Goal: Task Accomplishment & Management: Use online tool/utility

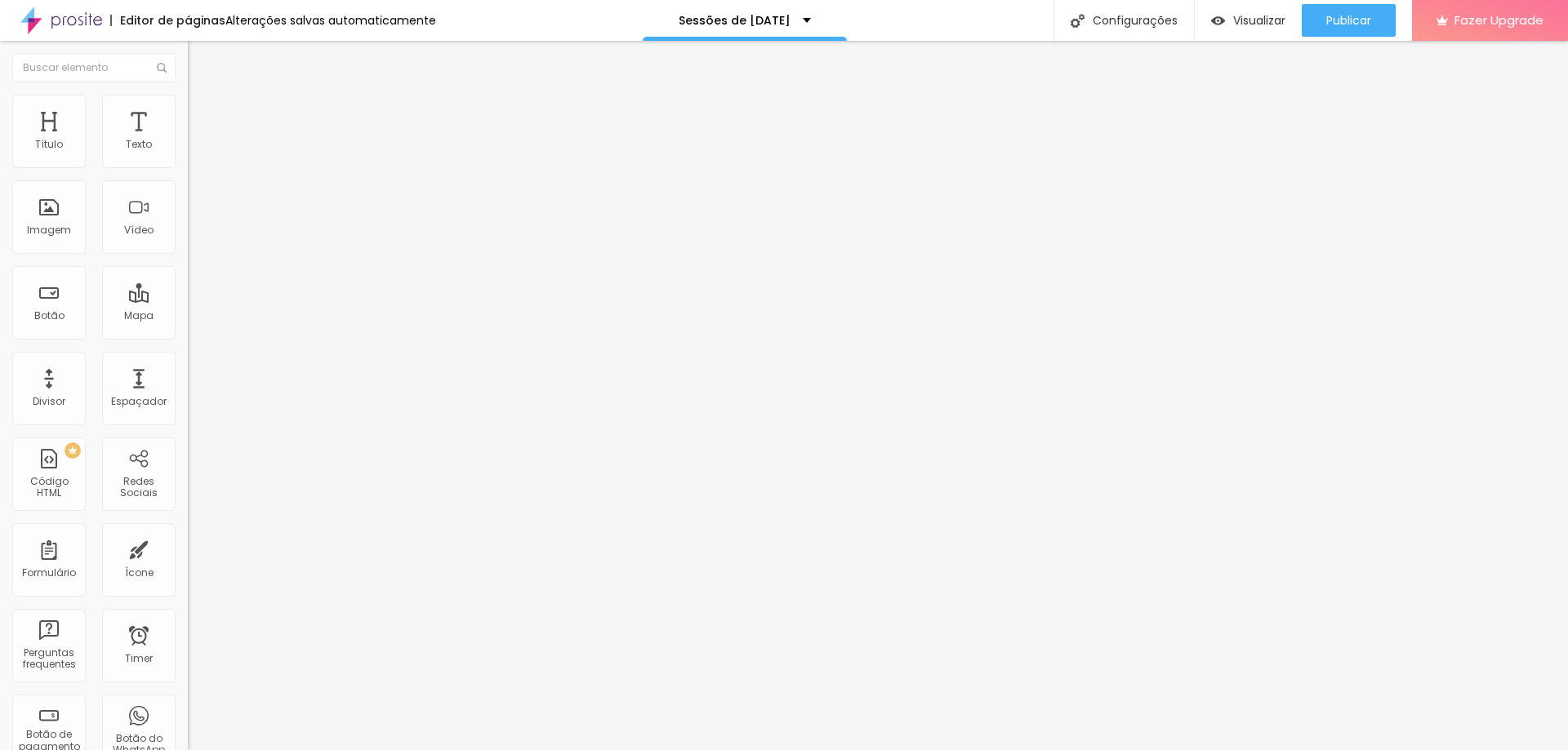
click at [188, 102] on img at bounding box center [195, 102] width 14 height 14
click at [188, 93] on img at bounding box center [195, 86] width 14 height 14
click at [203, 110] on span "Avançado" at bounding box center [229, 106] width 54 height 14
click at [188, 93] on img at bounding box center [195, 86] width 14 height 14
click at [200, 55] on div "Editar Título" at bounding box center [246, 59] width 93 height 13
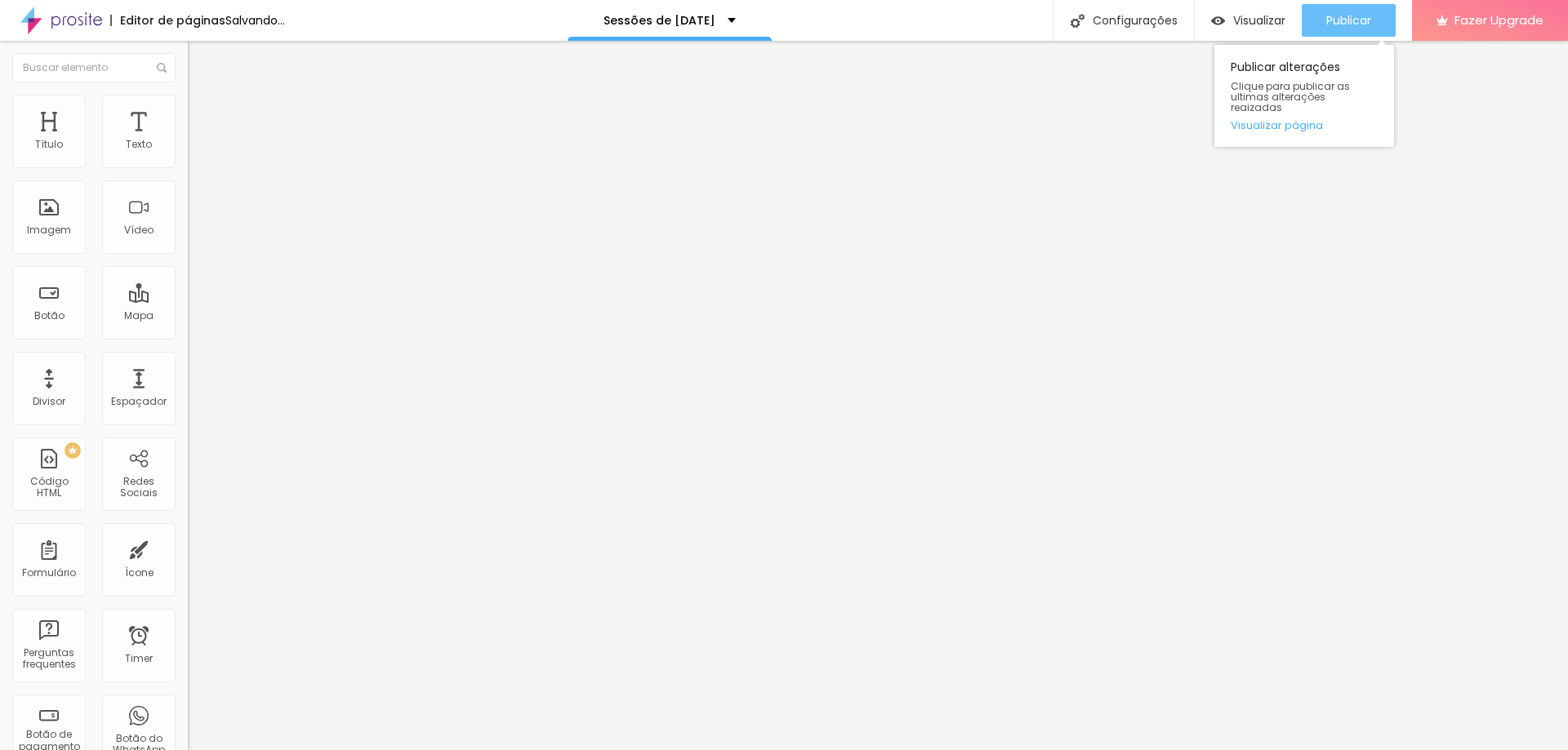
click at [1340, 22] on span "Publicar" at bounding box center [1348, 21] width 45 height 13
click at [1376, 22] on button "Publicar" at bounding box center [1348, 21] width 94 height 33
click at [1349, 21] on span "Publicar" at bounding box center [1348, 21] width 45 height 13
click at [1339, 15] on span "Publicar" at bounding box center [1348, 21] width 45 height 13
click at [188, 104] on img at bounding box center [195, 102] width 14 height 14
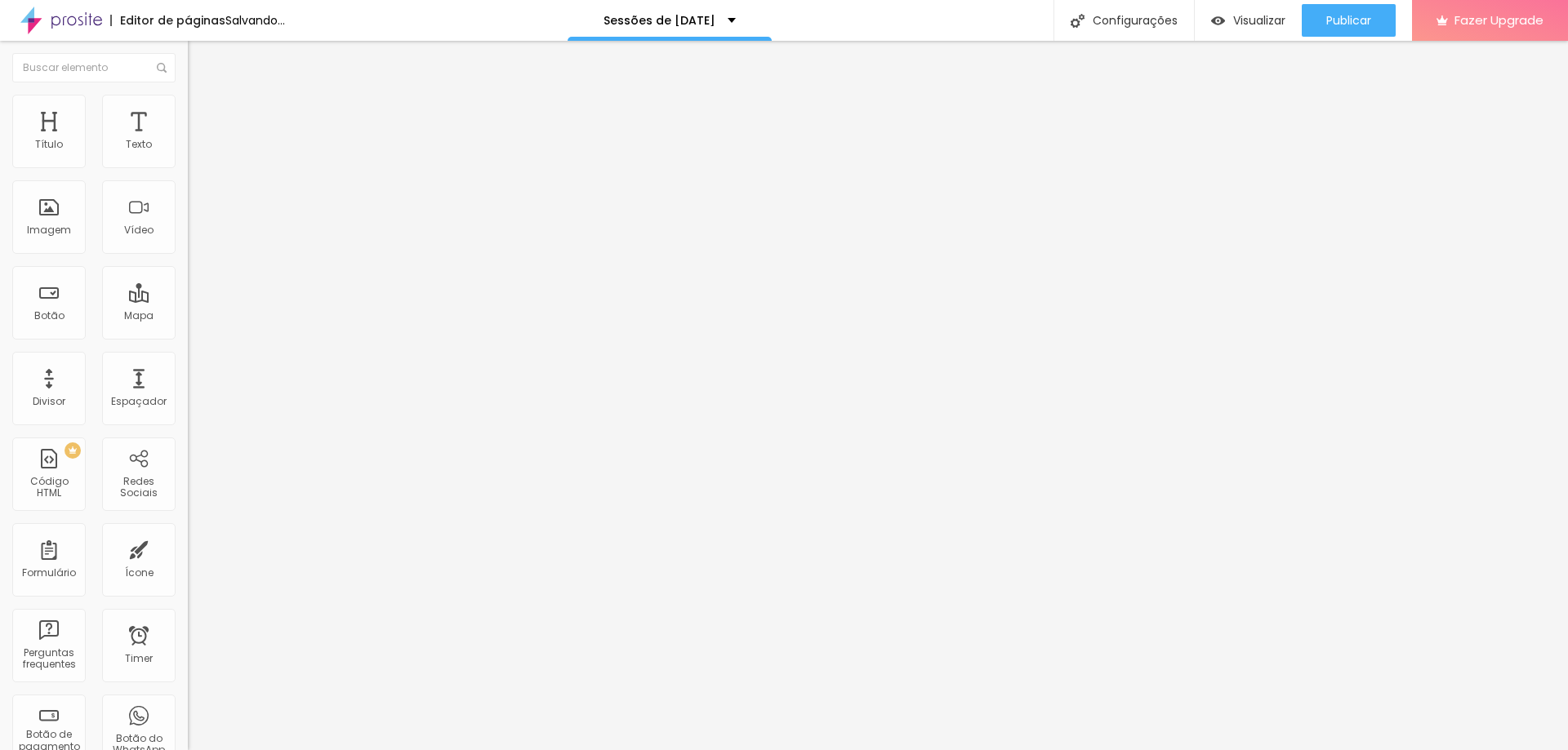
type input "11"
type input "13"
type input "16"
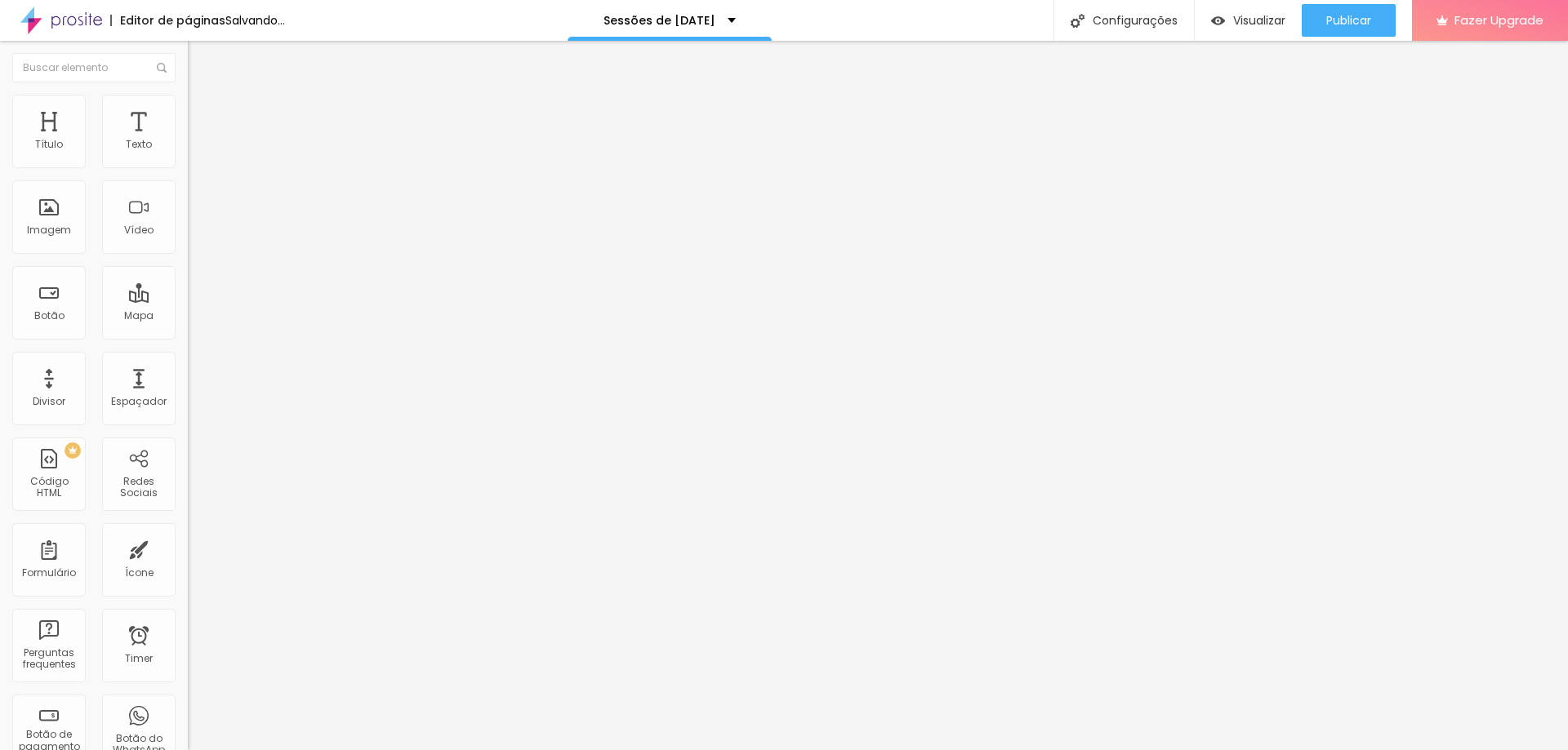
type input "16"
type input "17"
type input "18"
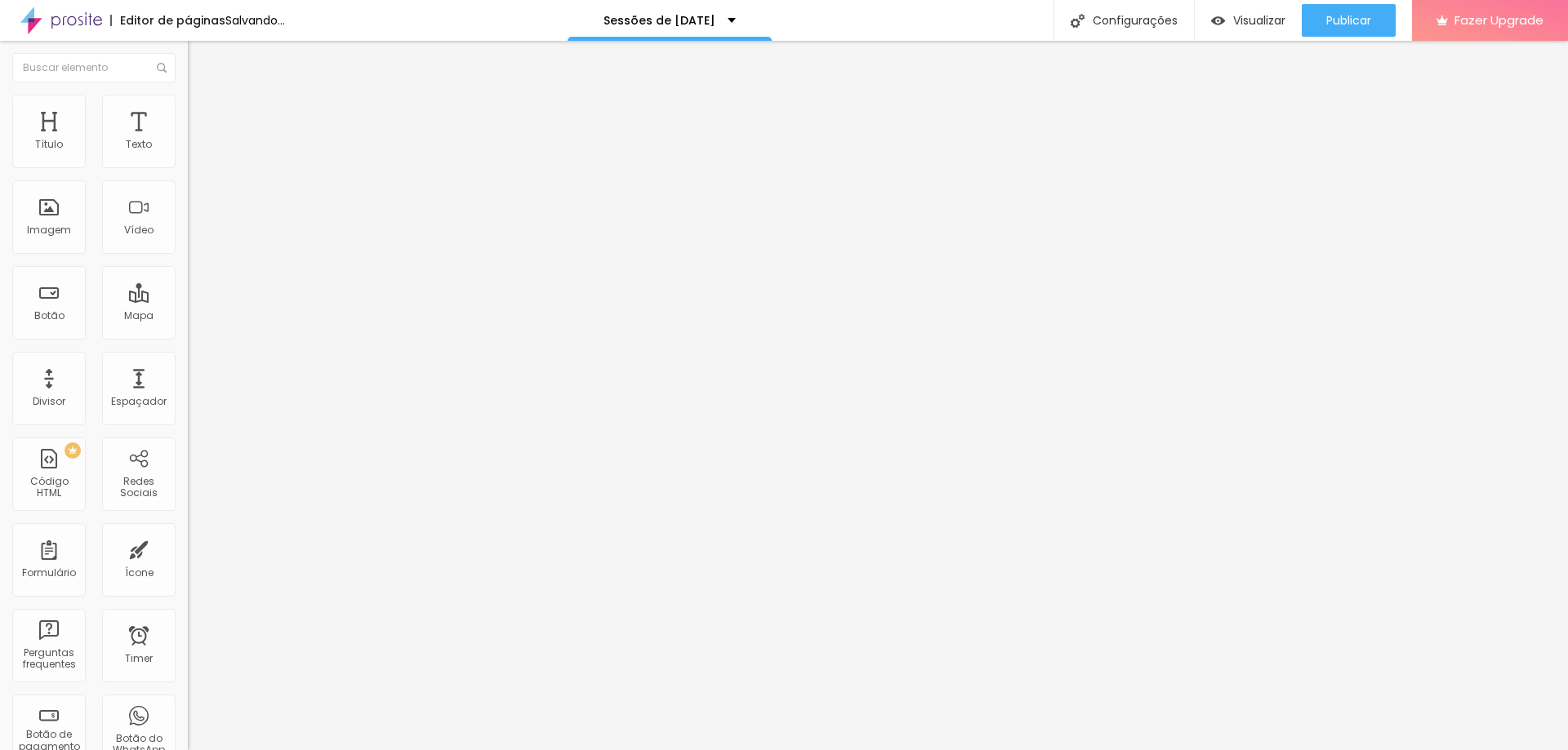
type input "17"
type input "16"
type input "15"
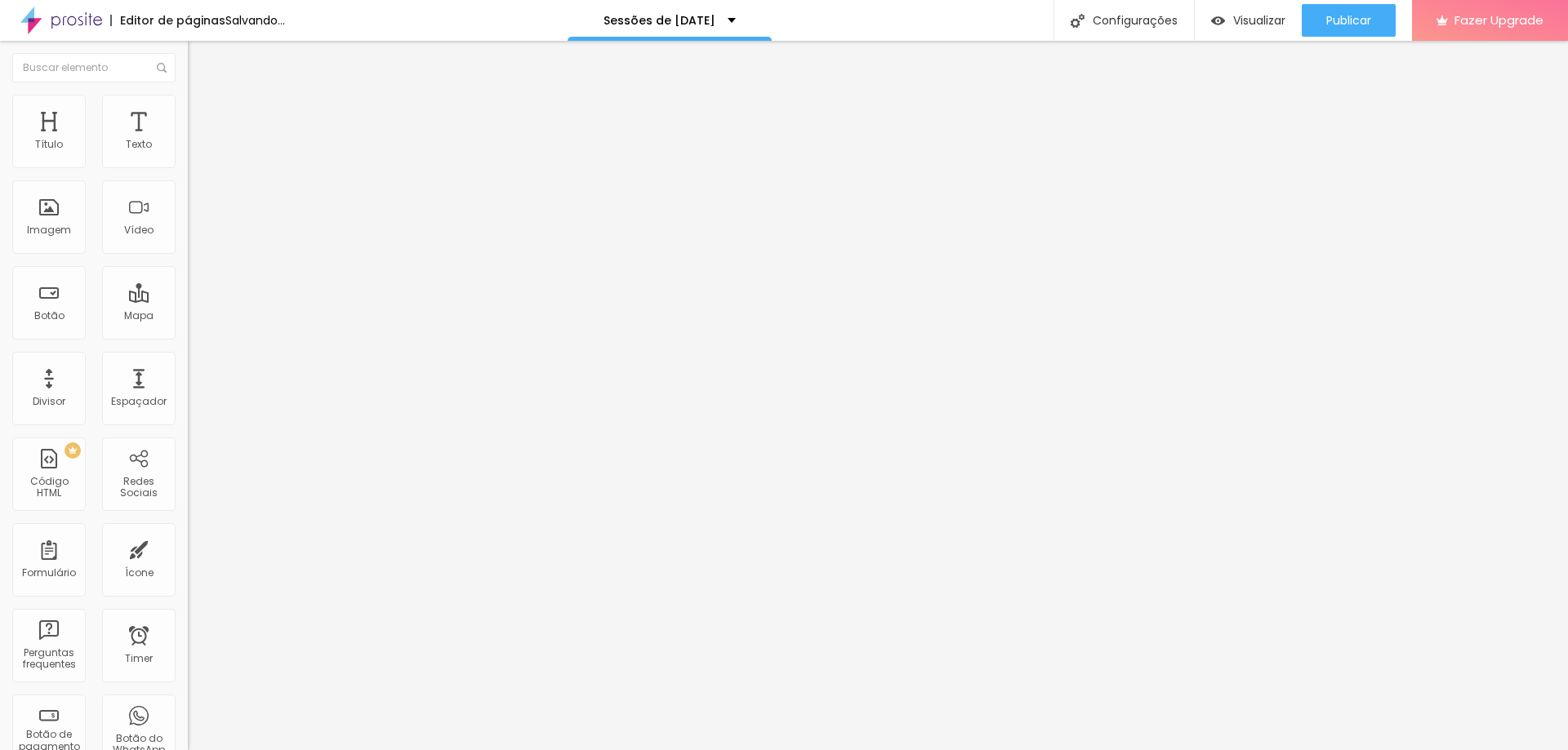
type input "15"
type input "13"
type input "12"
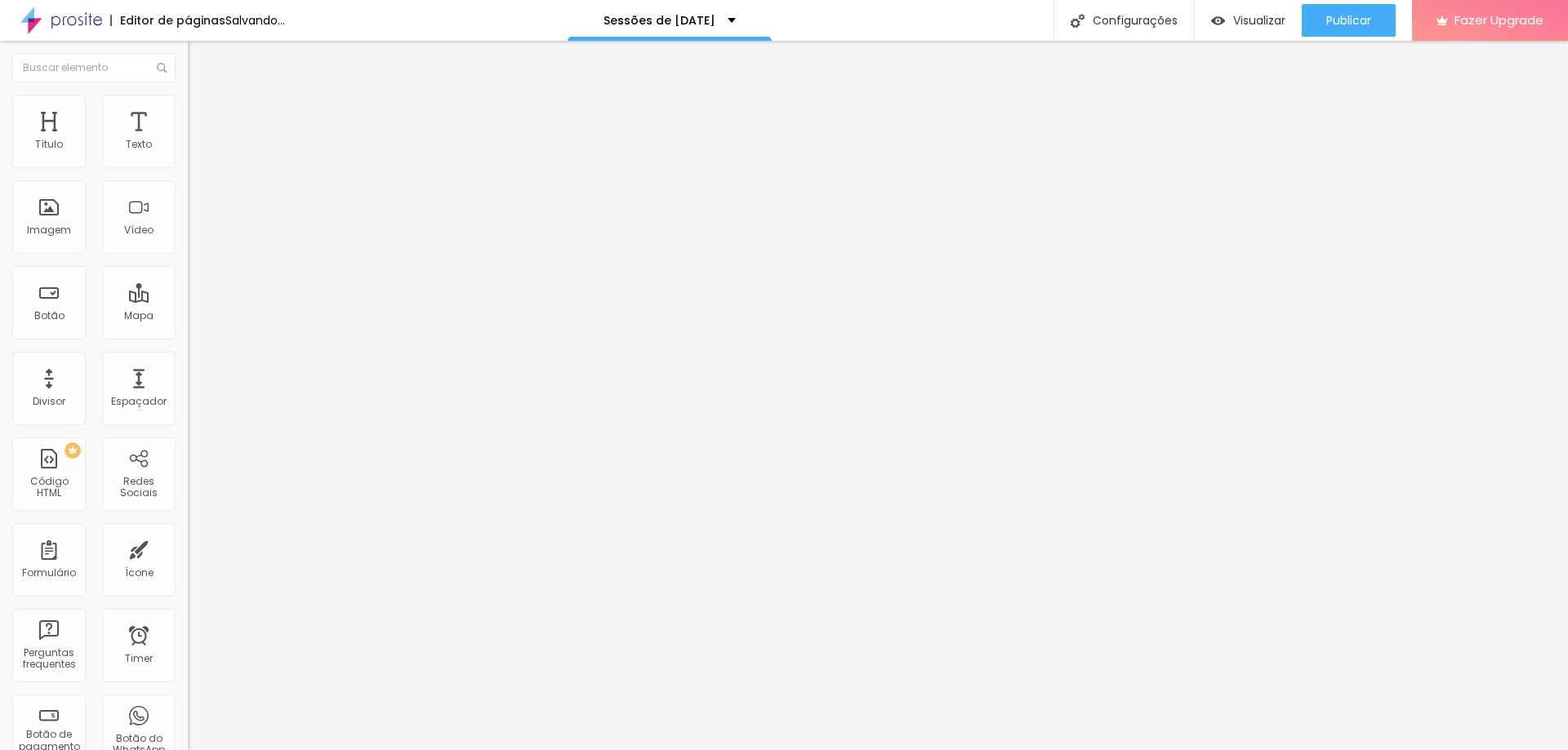
type input "11"
type input "10"
type input "9"
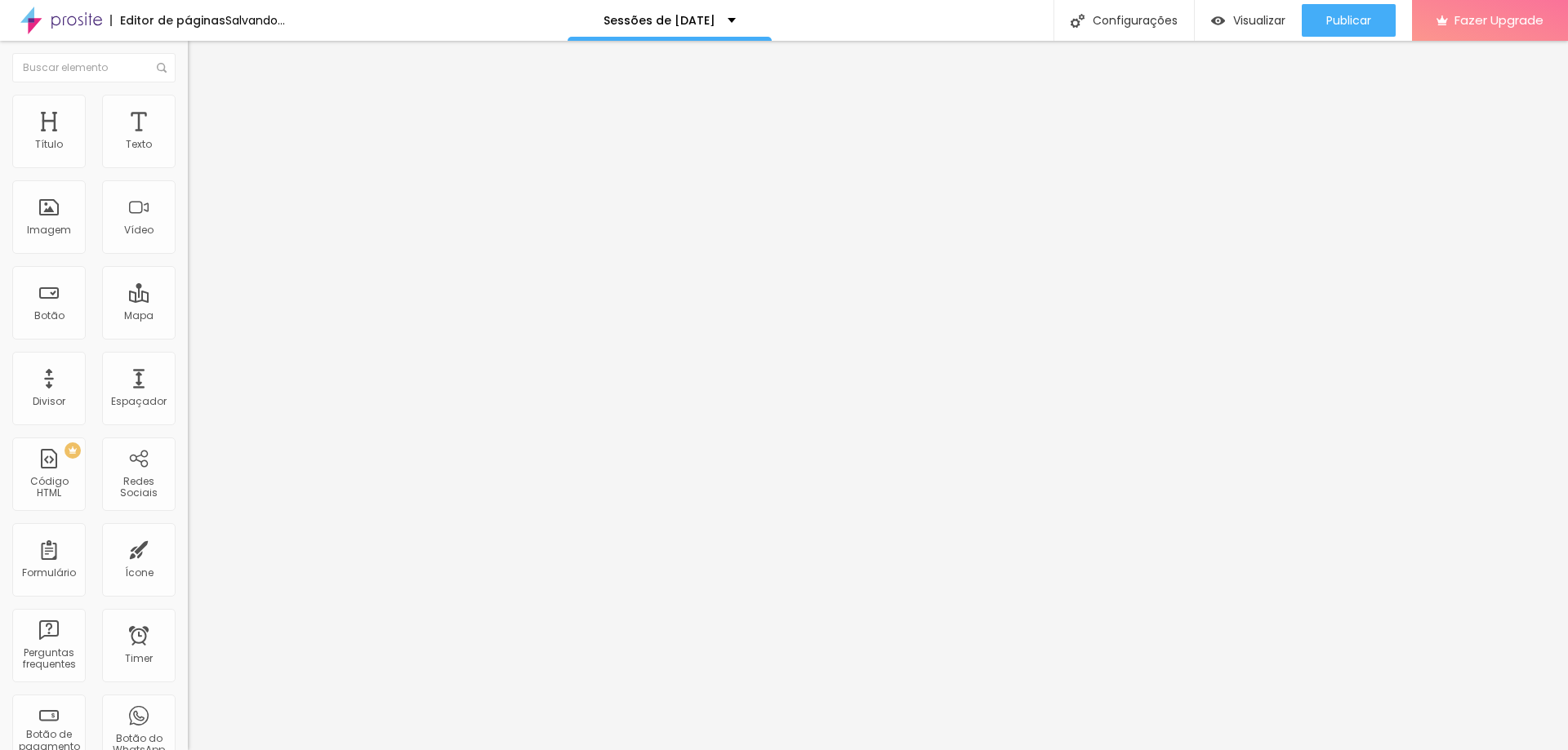
type input "9"
type input "7"
click at [188, 301] on input "range" at bounding box center [240, 307] width 105 height 13
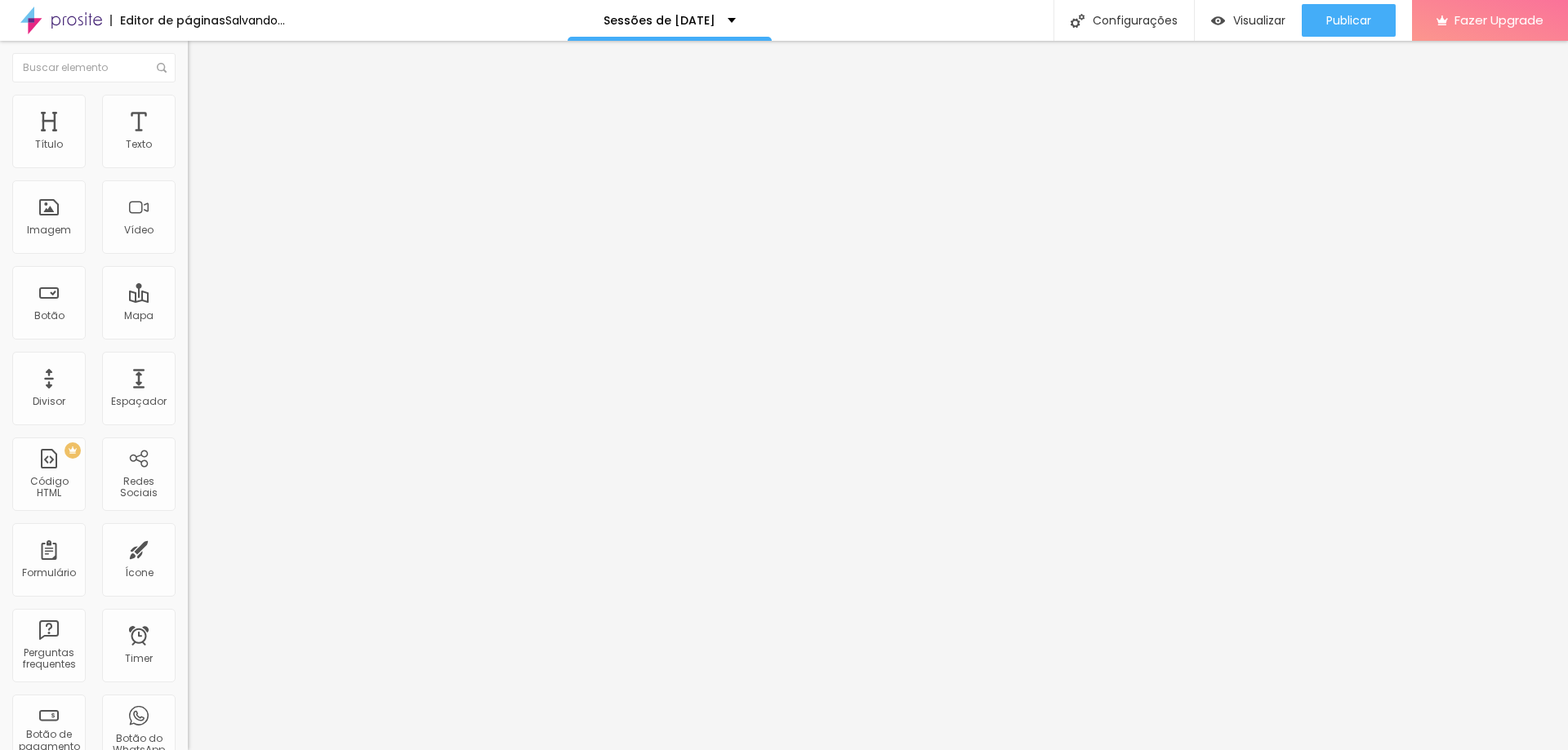
click at [203, 96] on span "Estilo" at bounding box center [215, 89] width 25 height 14
click at [195, 152] on icon "button" at bounding box center [199, 146] width 10 height 10
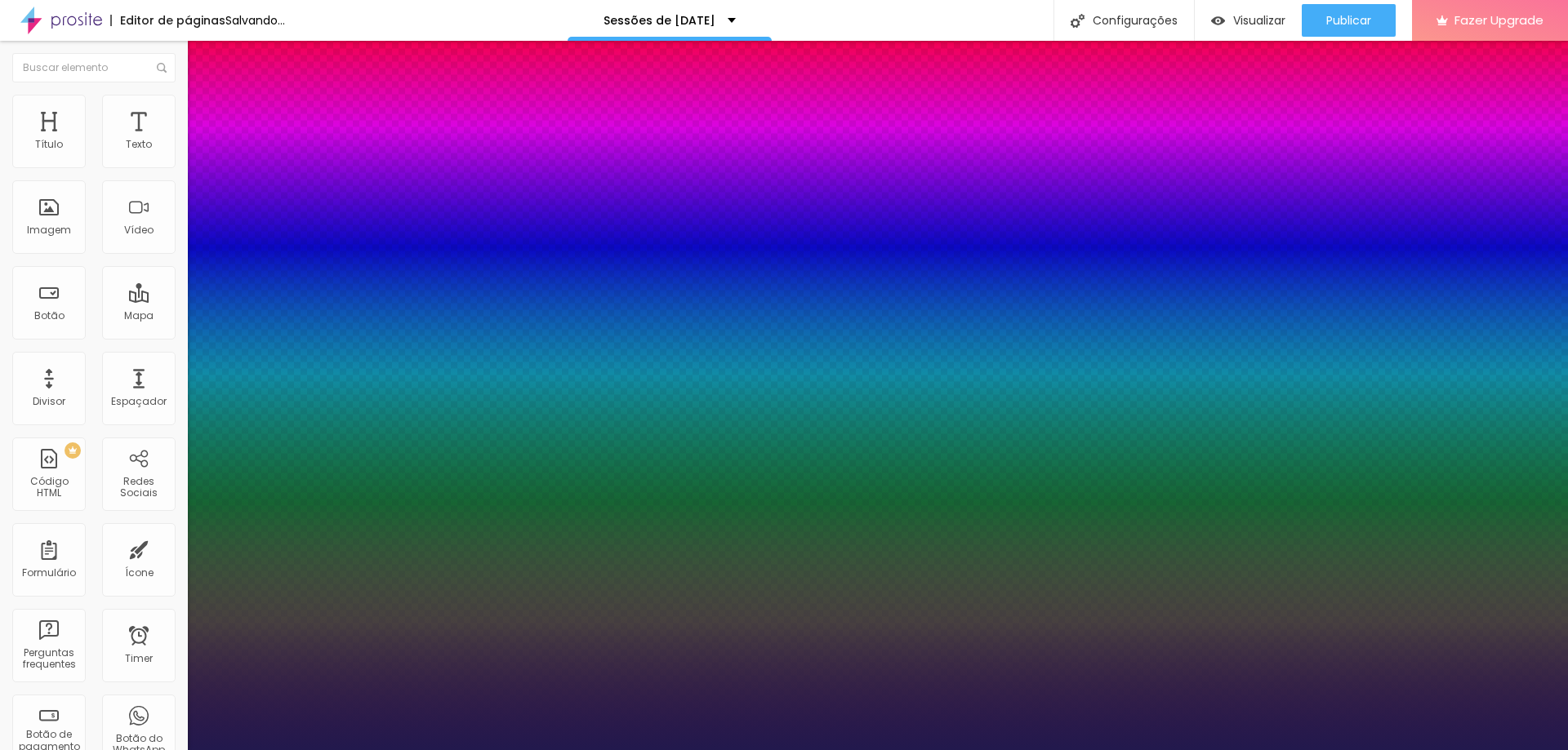
type input "18"
type input "1"
type input "19"
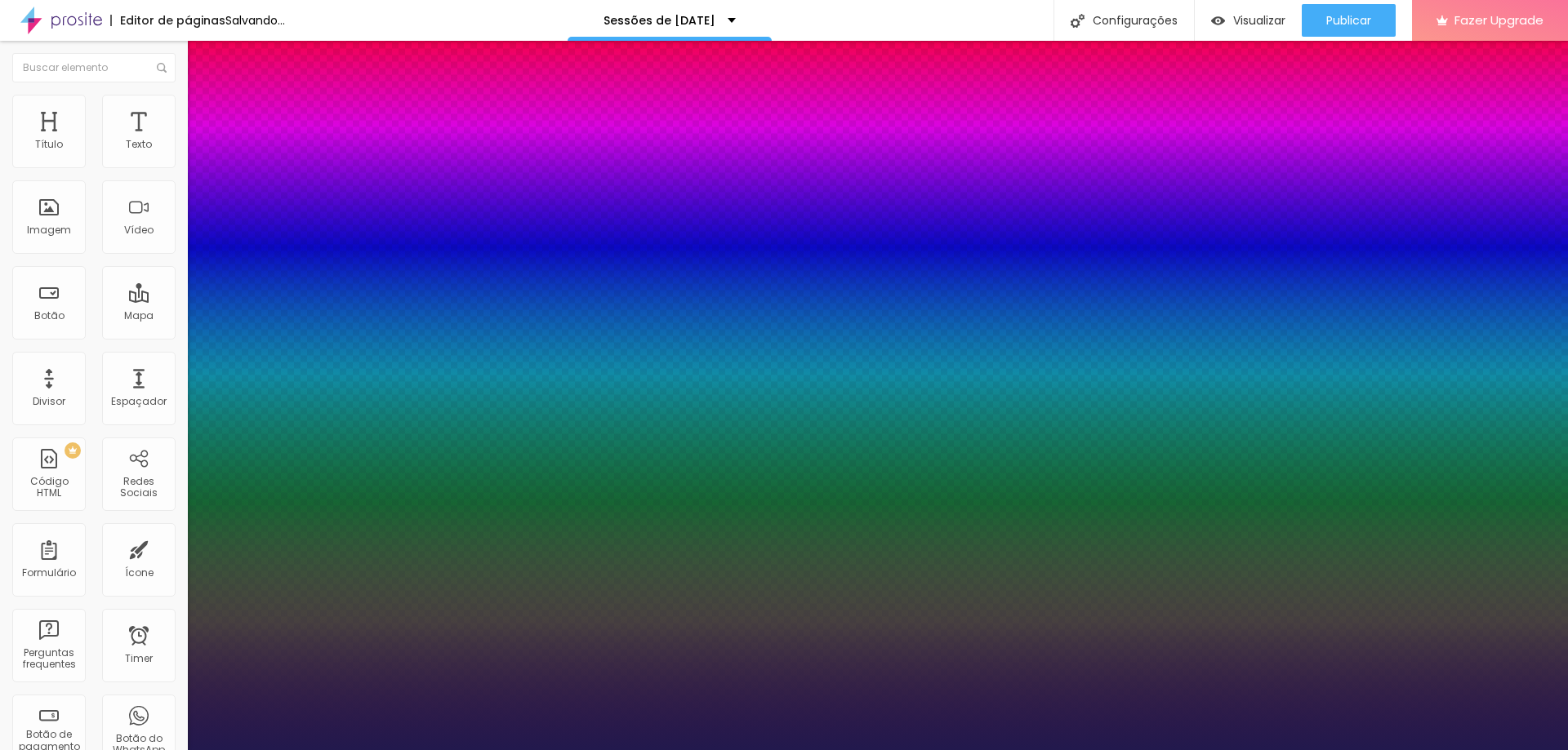
type input "1"
type input "20"
type input "1"
type input "22"
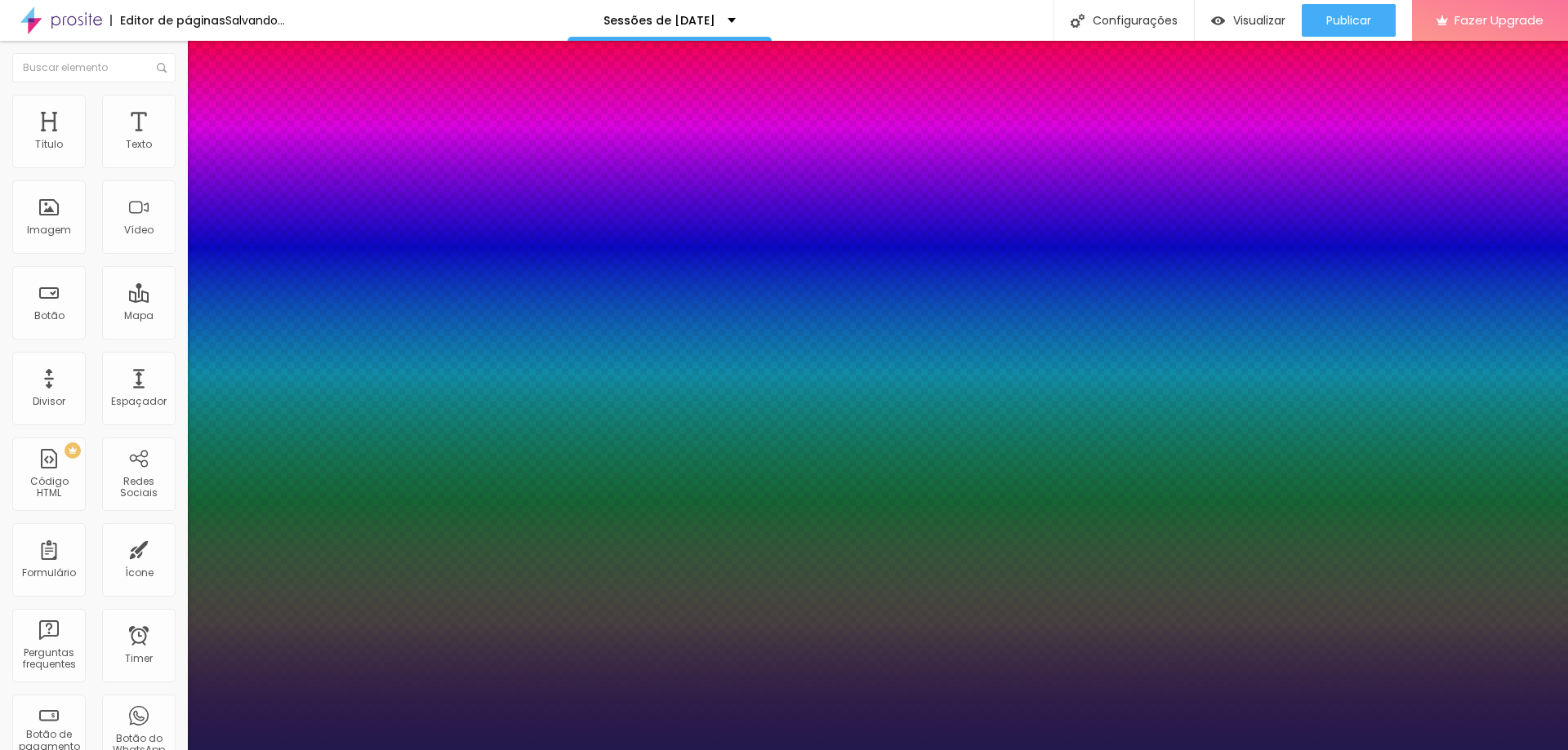
type input "22"
type input "1"
type input "24"
type input "1"
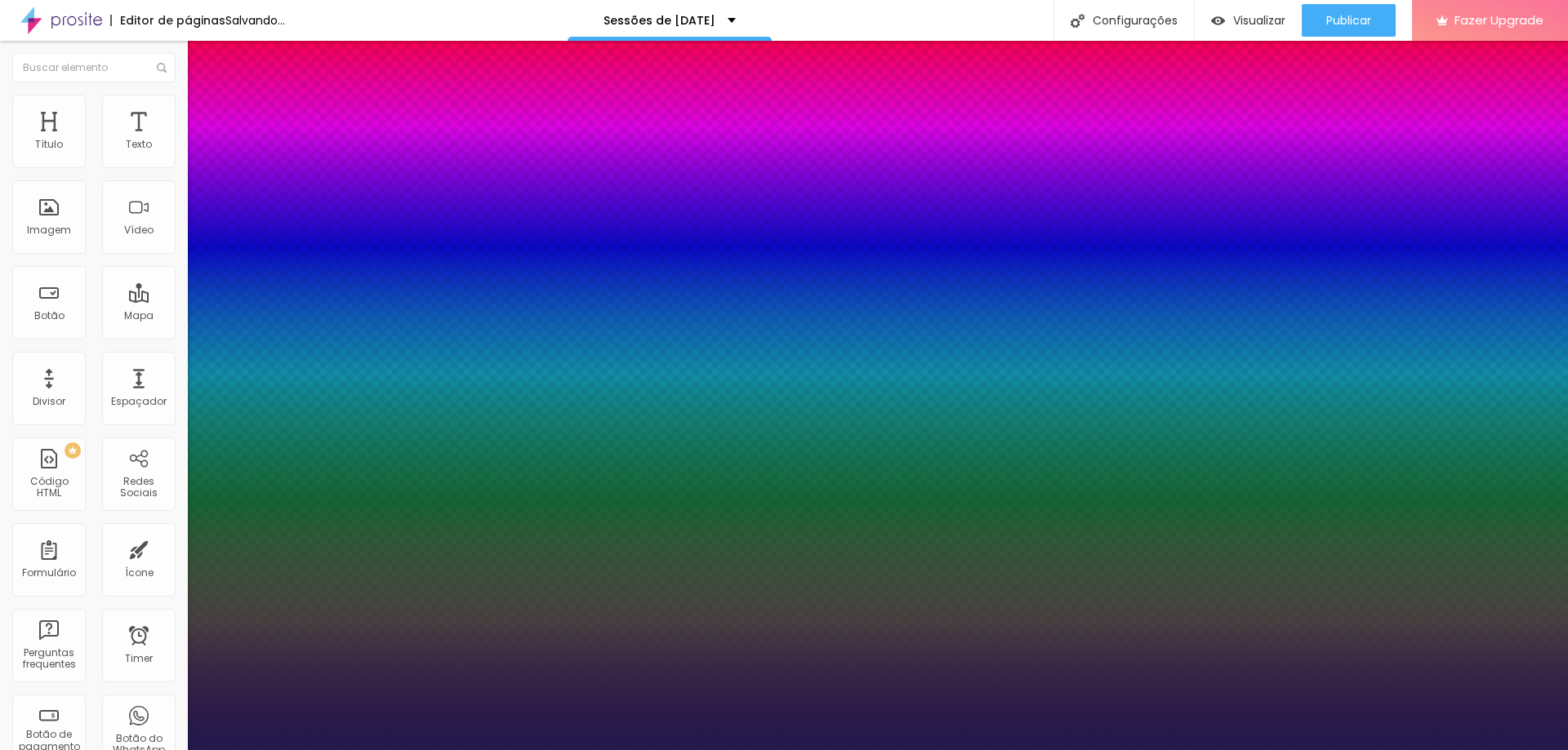
type input "25"
type input "1"
type input "26"
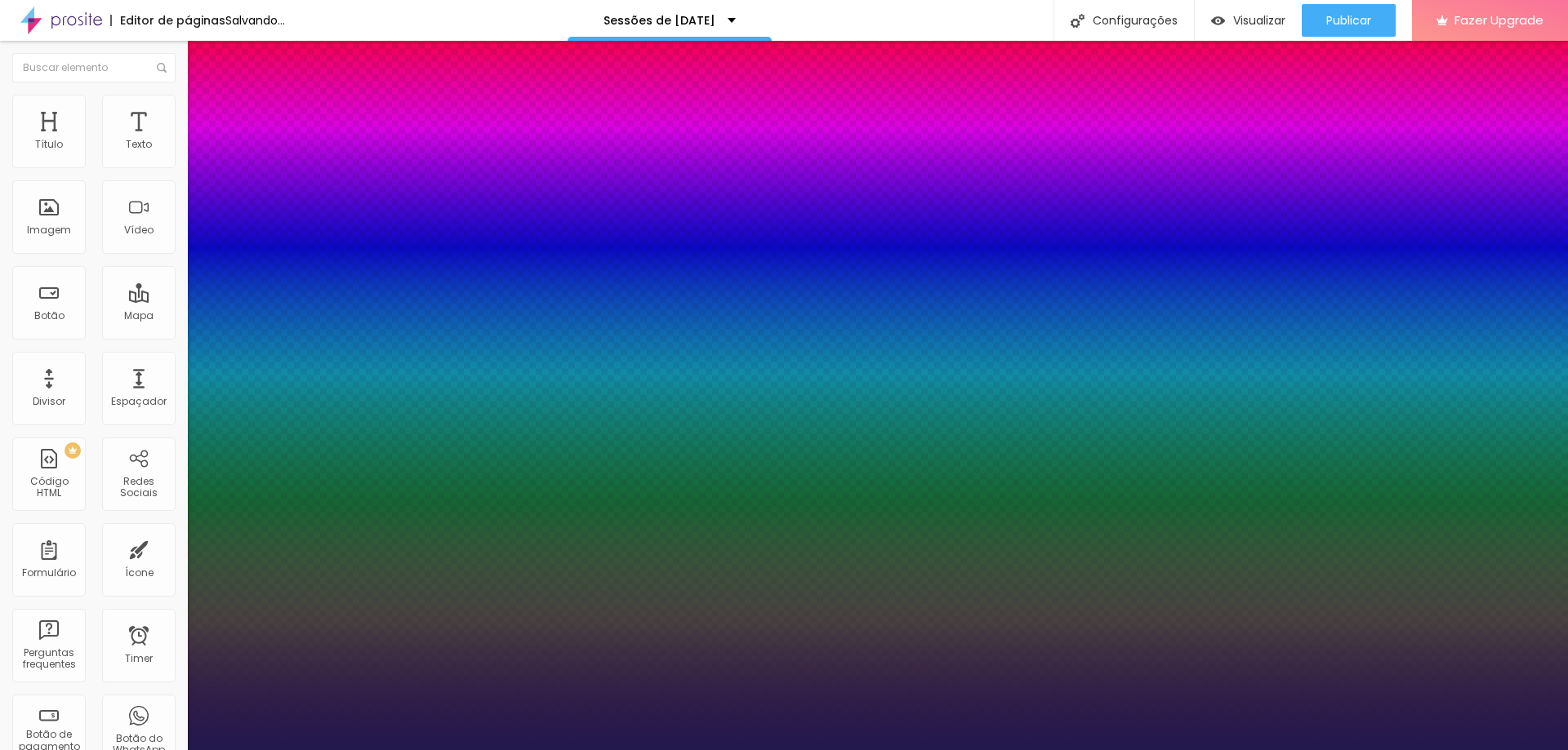
type input "1"
type input "25"
type input "1"
type input "24"
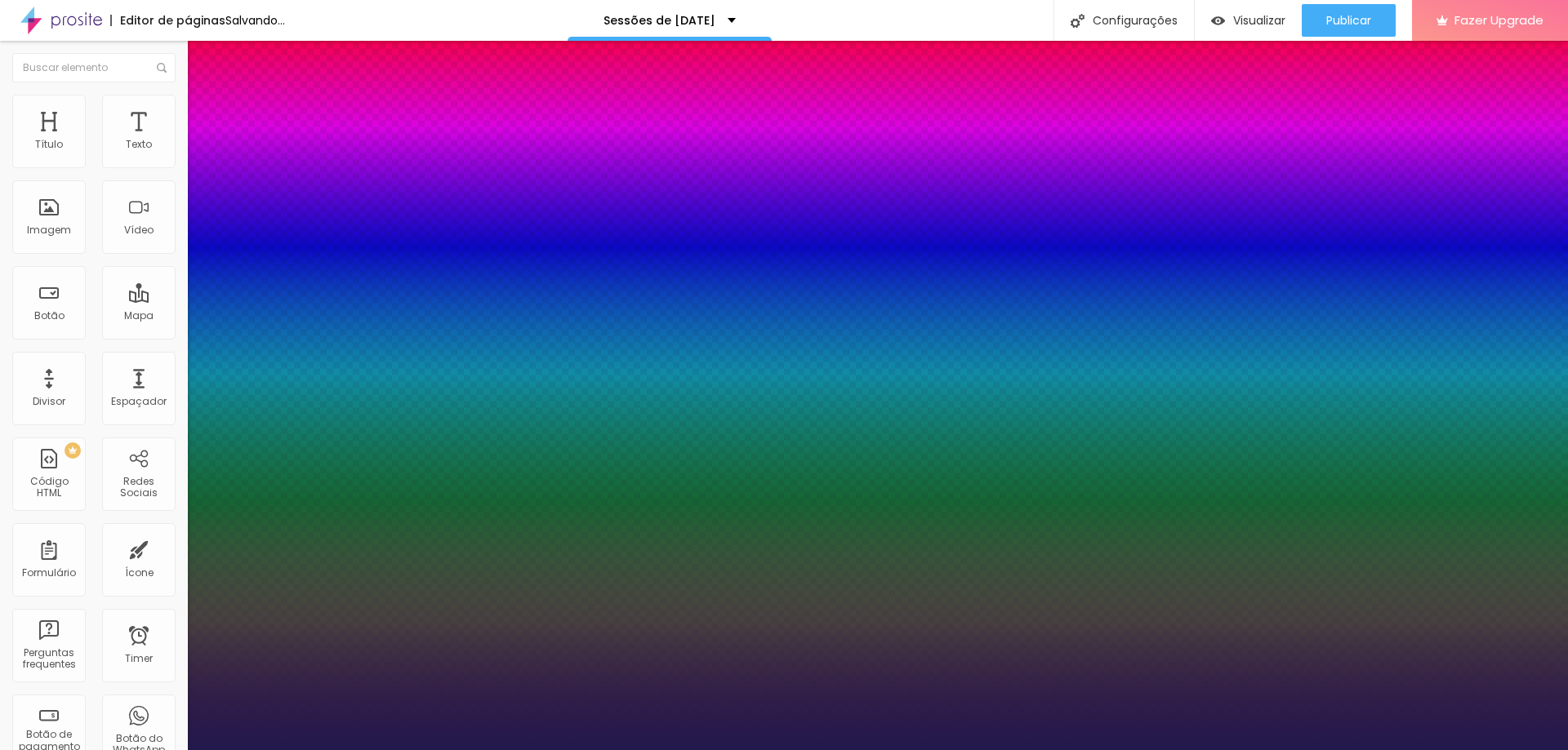
type input "24"
type input "1"
type input "23"
type input "1"
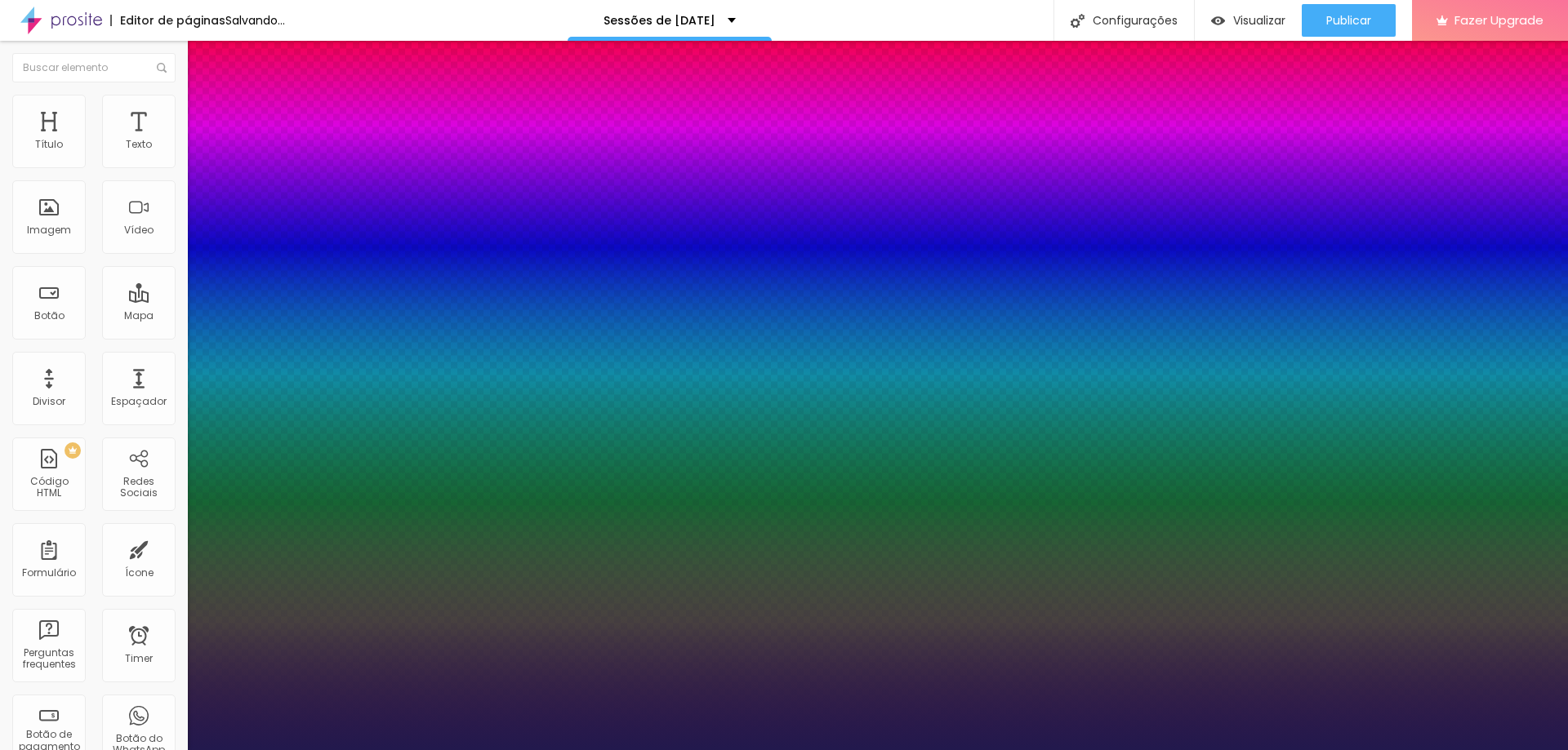
type input "24"
type input "1"
type input "26"
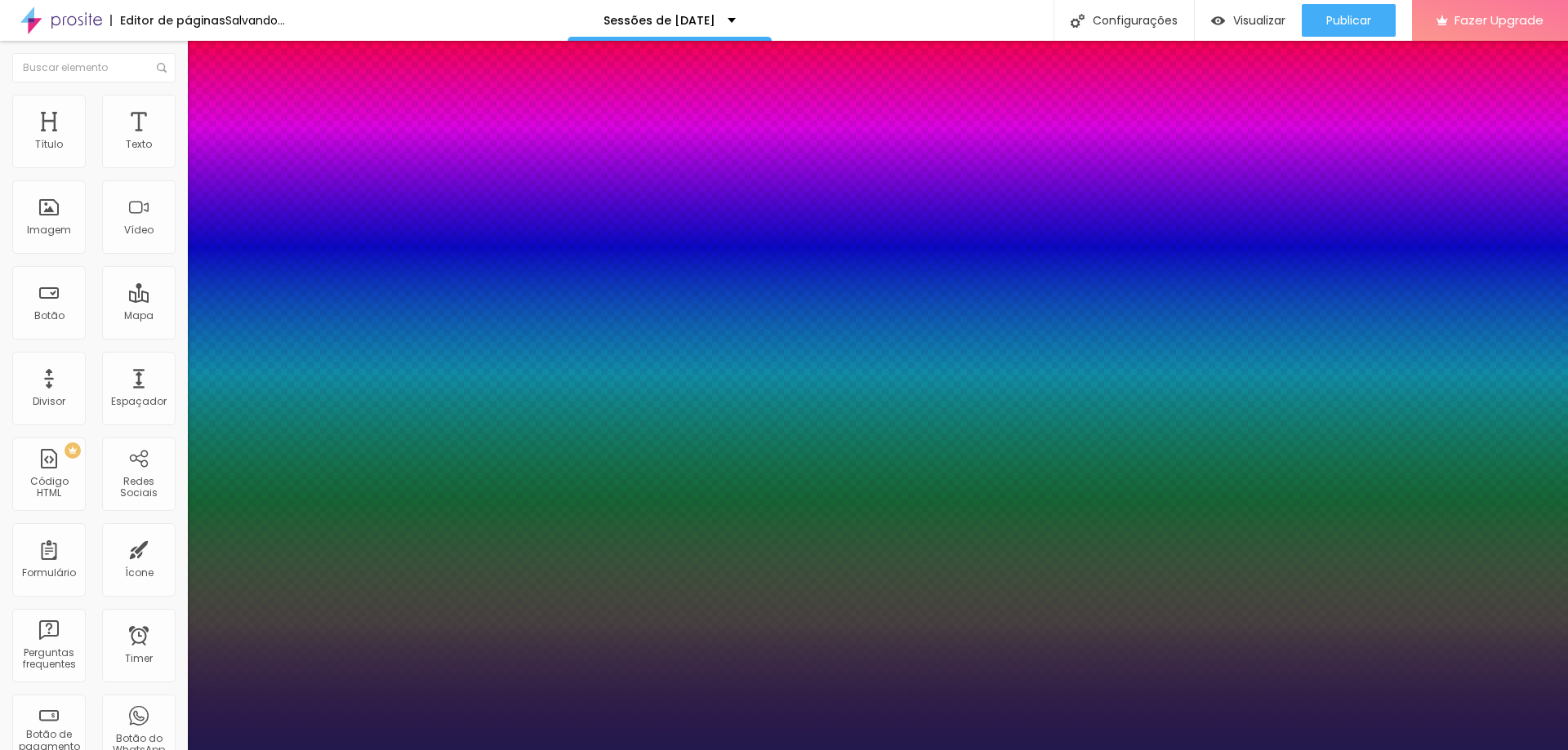
type input "1"
drag, startPoint x: 222, startPoint y: 277, endPoint x: 234, endPoint y: 281, distance: 12.6
type input "26"
type input "1"
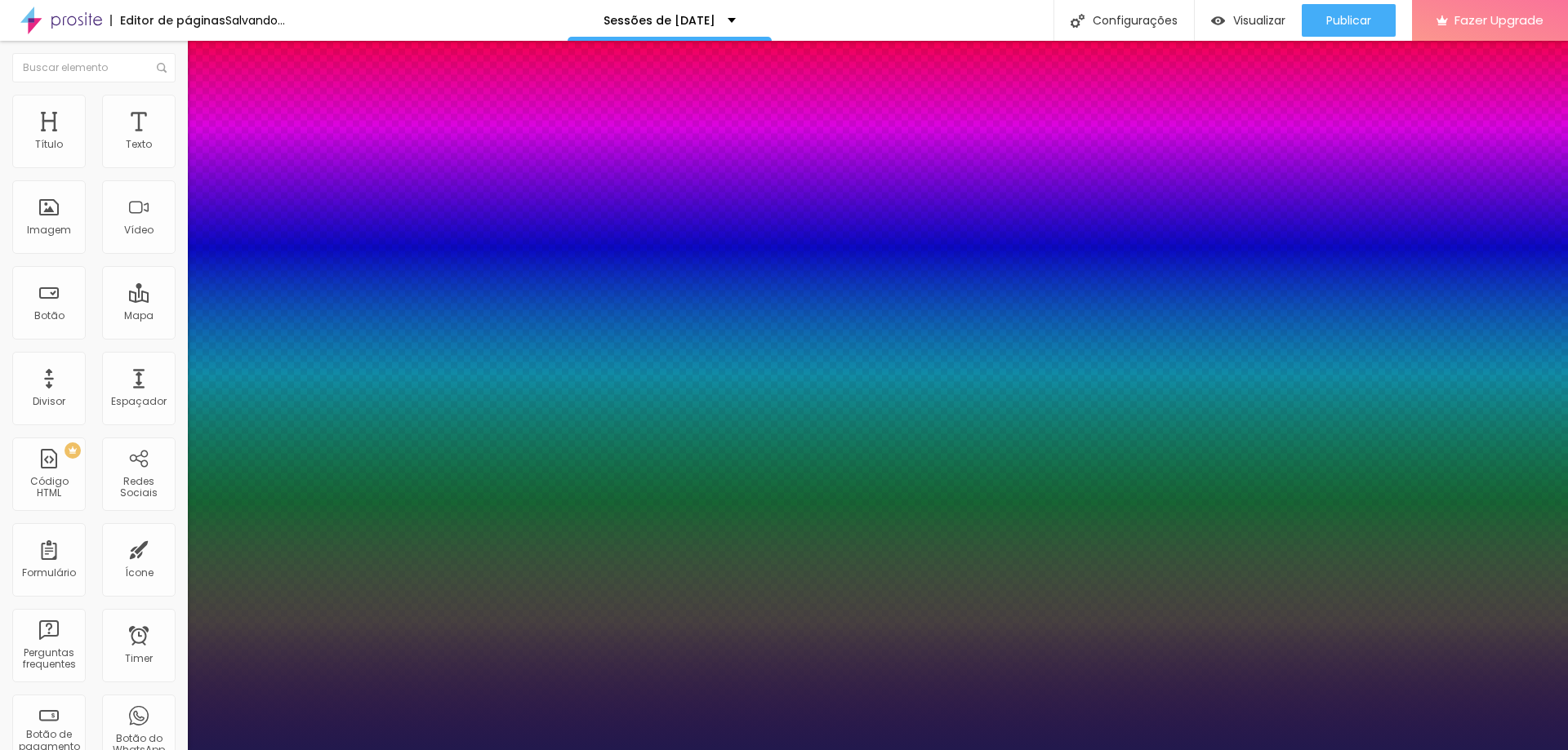
click at [1310, 749] on div at bounding box center [784, 750] width 1568 height 0
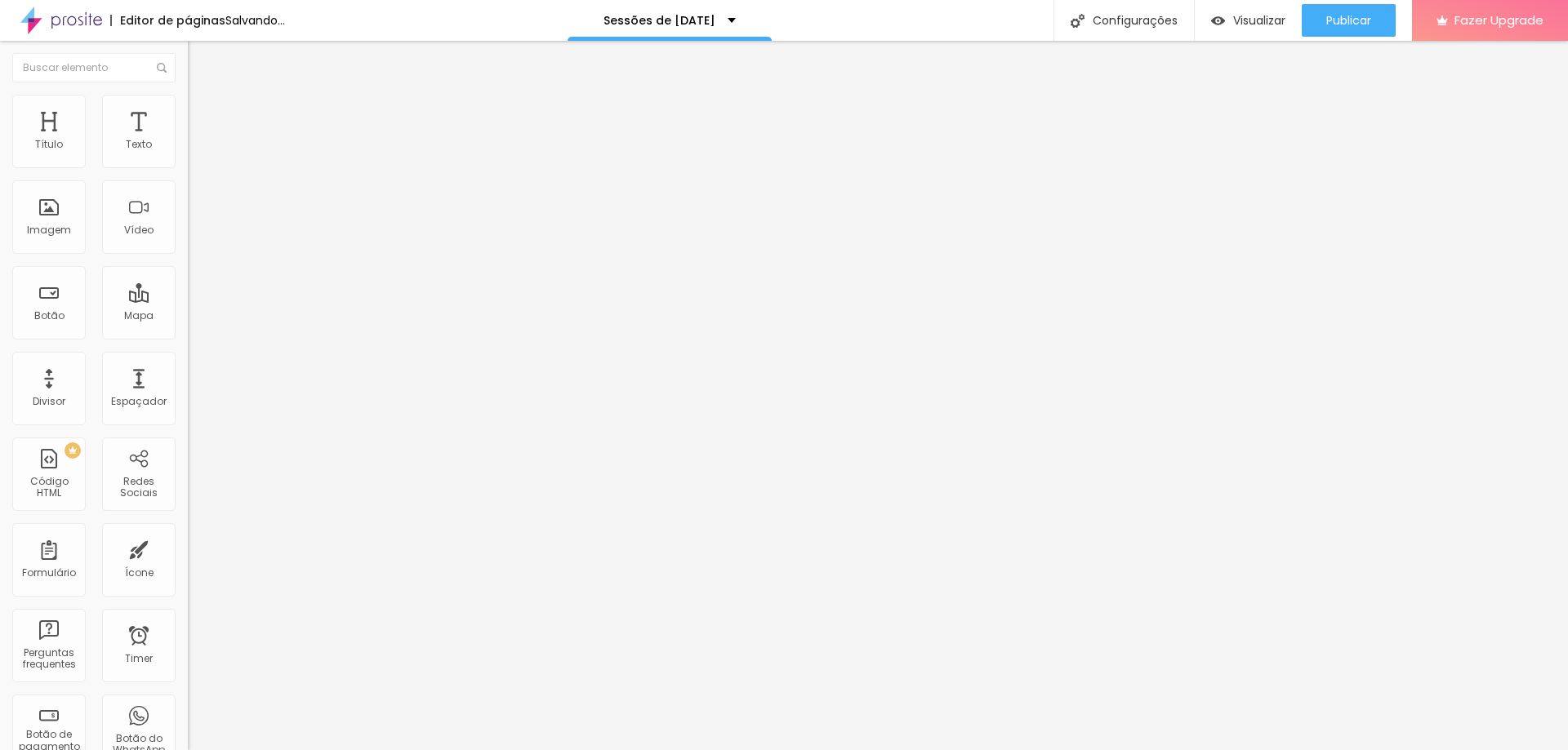
click at [200, 54] on div "Editar Texto" at bounding box center [246, 59] width 93 height 13
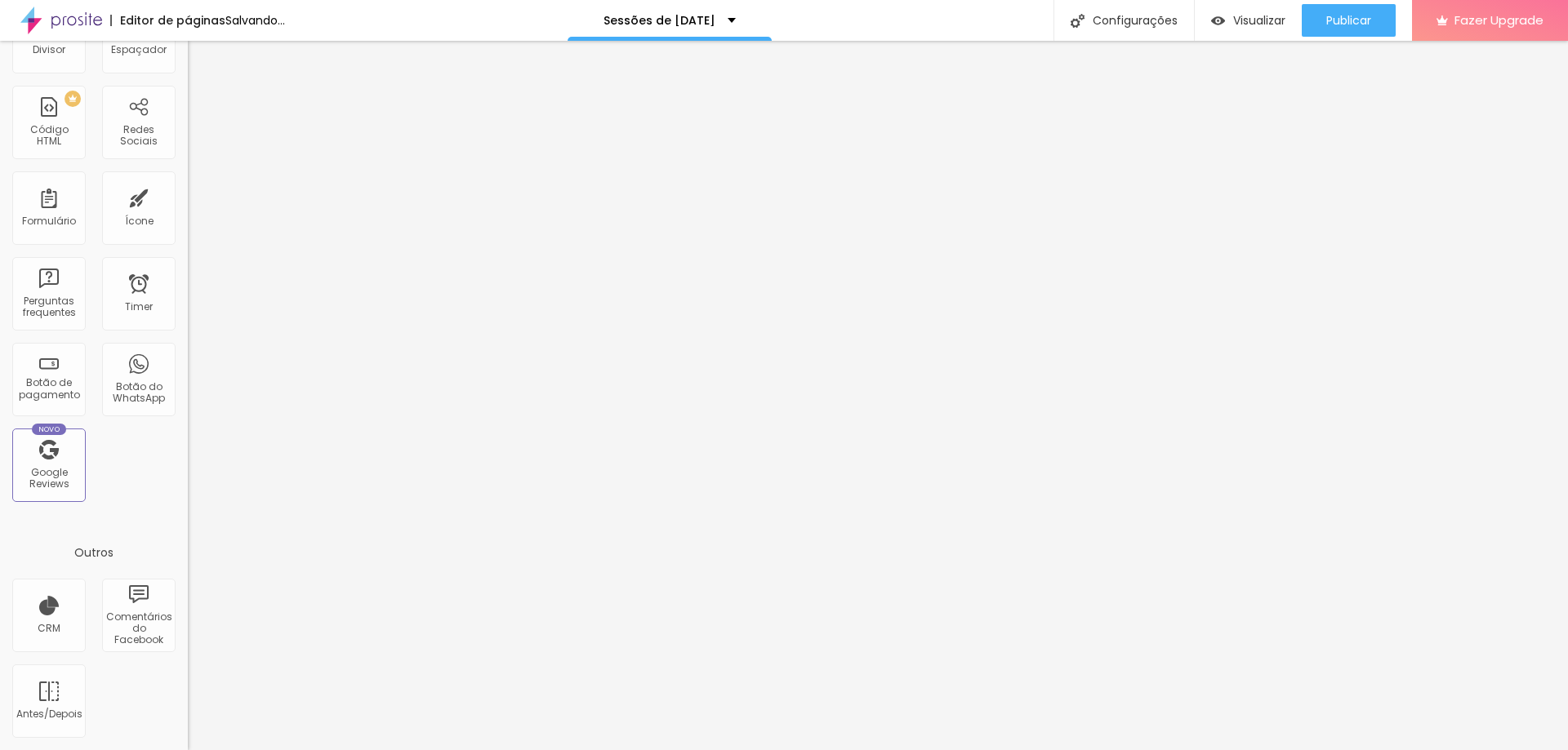
scroll to position [244, 0]
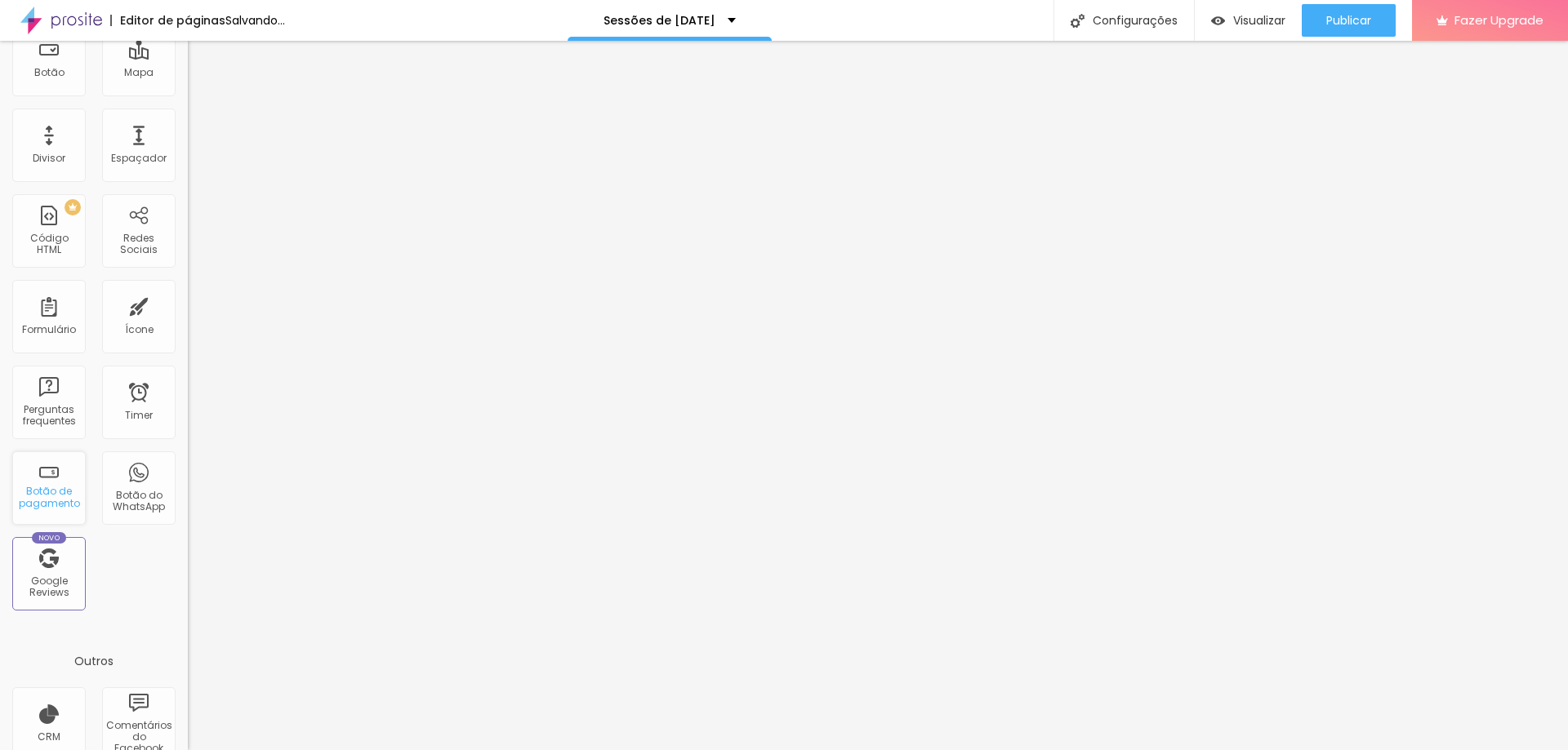
click at [62, 501] on div "Botão de pagamento" at bounding box center [48, 497] width 64 height 24
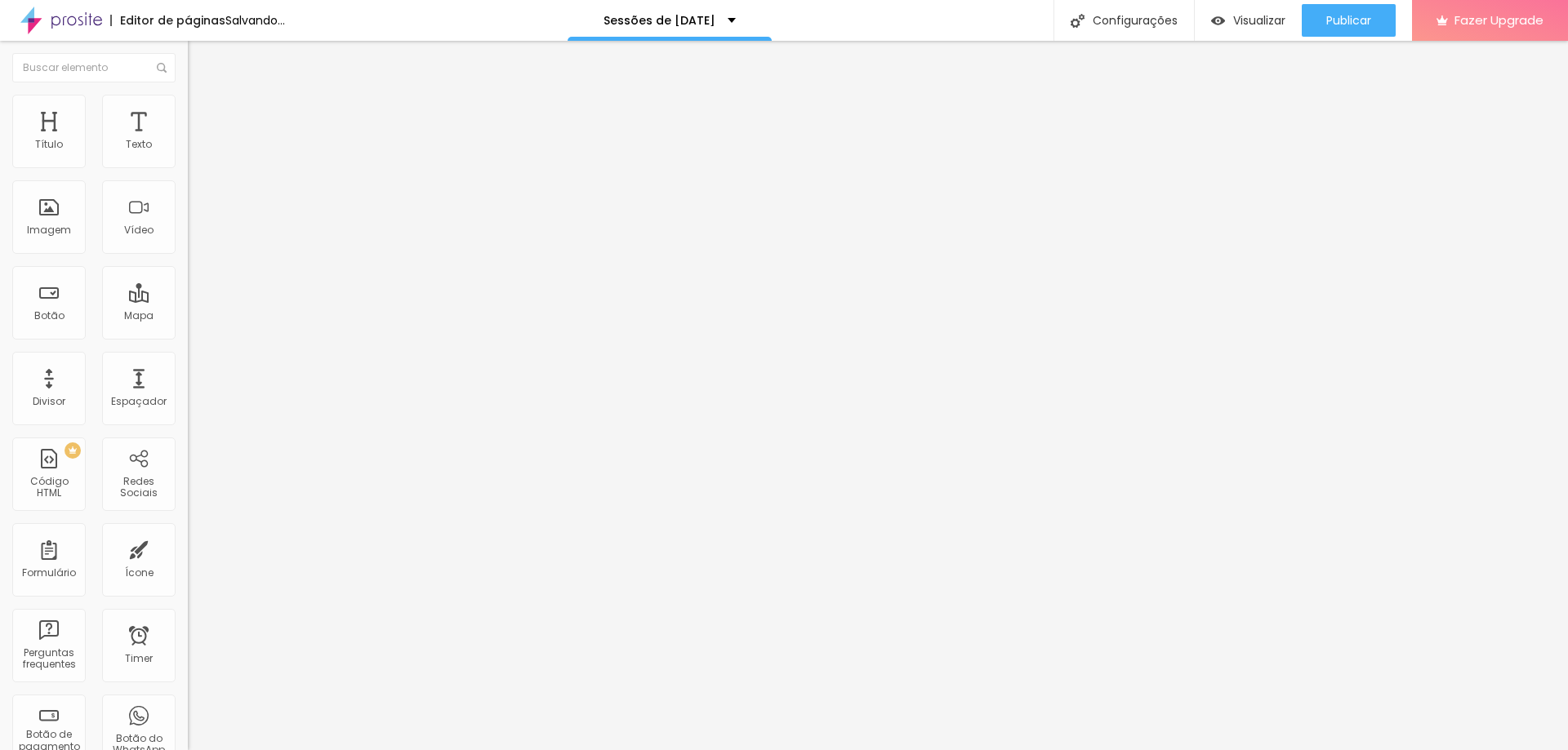
click at [188, 51] on button "Editar Coluna" at bounding box center [281, 60] width 188 height 38
click at [203, 126] on span "Avançado" at bounding box center [229, 119] width 54 height 14
click at [188, 108] on li "Conteúdo" at bounding box center [281, 99] width 188 height 16
click at [200, 70] on img "button" at bounding box center [205, 66] width 12 height 13
click at [203, 126] on span "Avançado" at bounding box center [229, 119] width 54 height 14
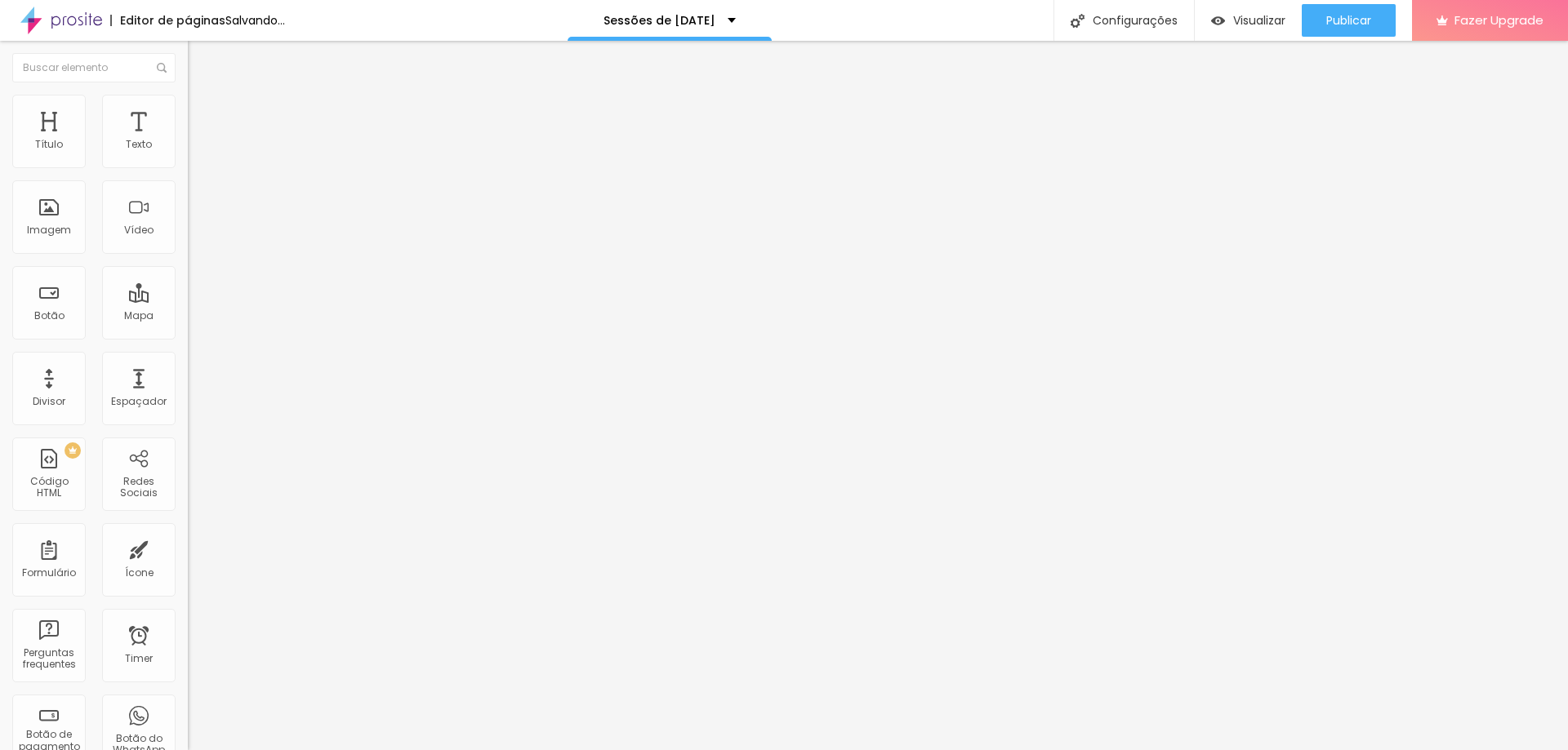
click at [203, 110] on span "Conteúdo" at bounding box center [228, 103] width 51 height 14
click at [188, 171] on span at bounding box center [192, 168] width 10 height 14
type input "Comprar agora com Fotolivro"
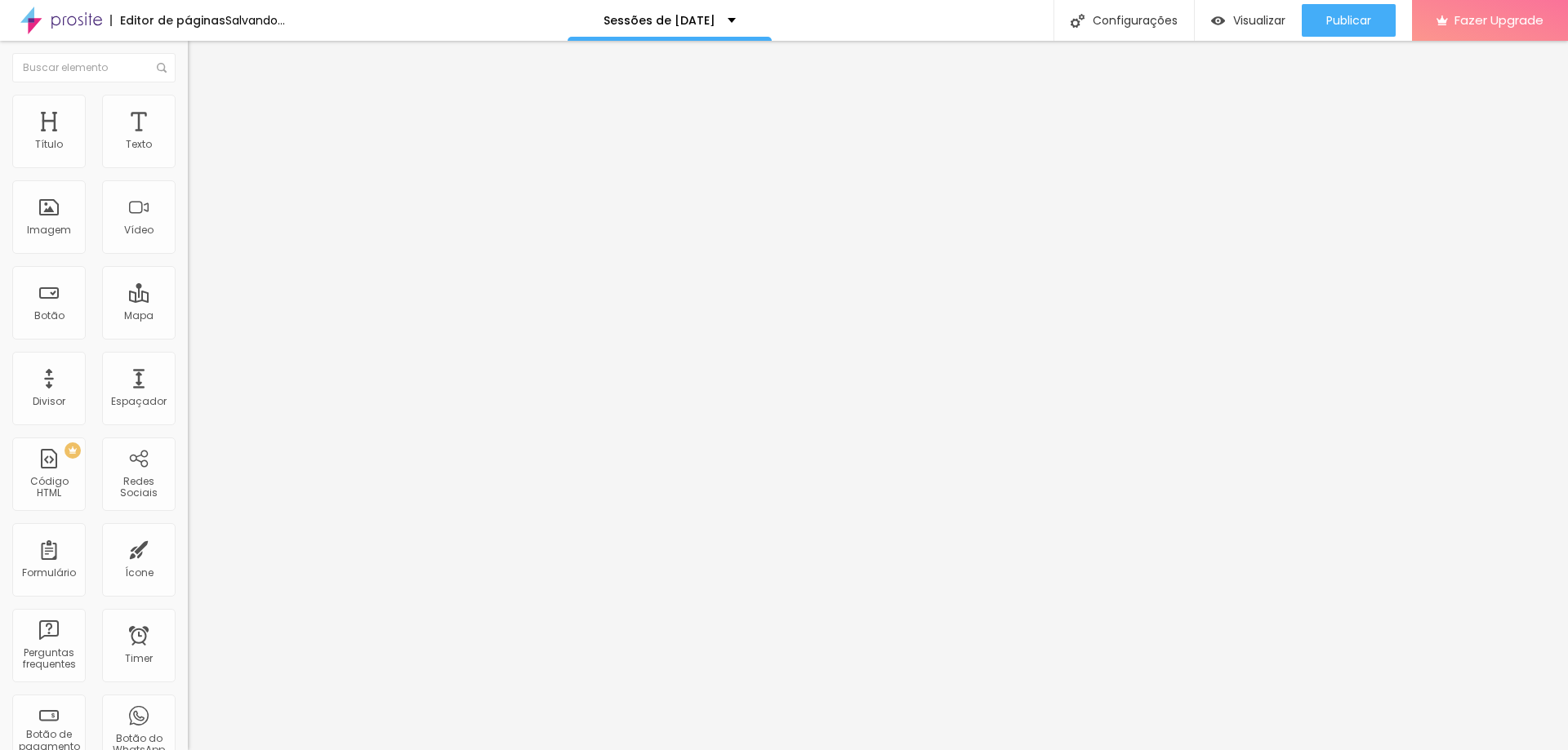
type input "R$ 1.240,00"
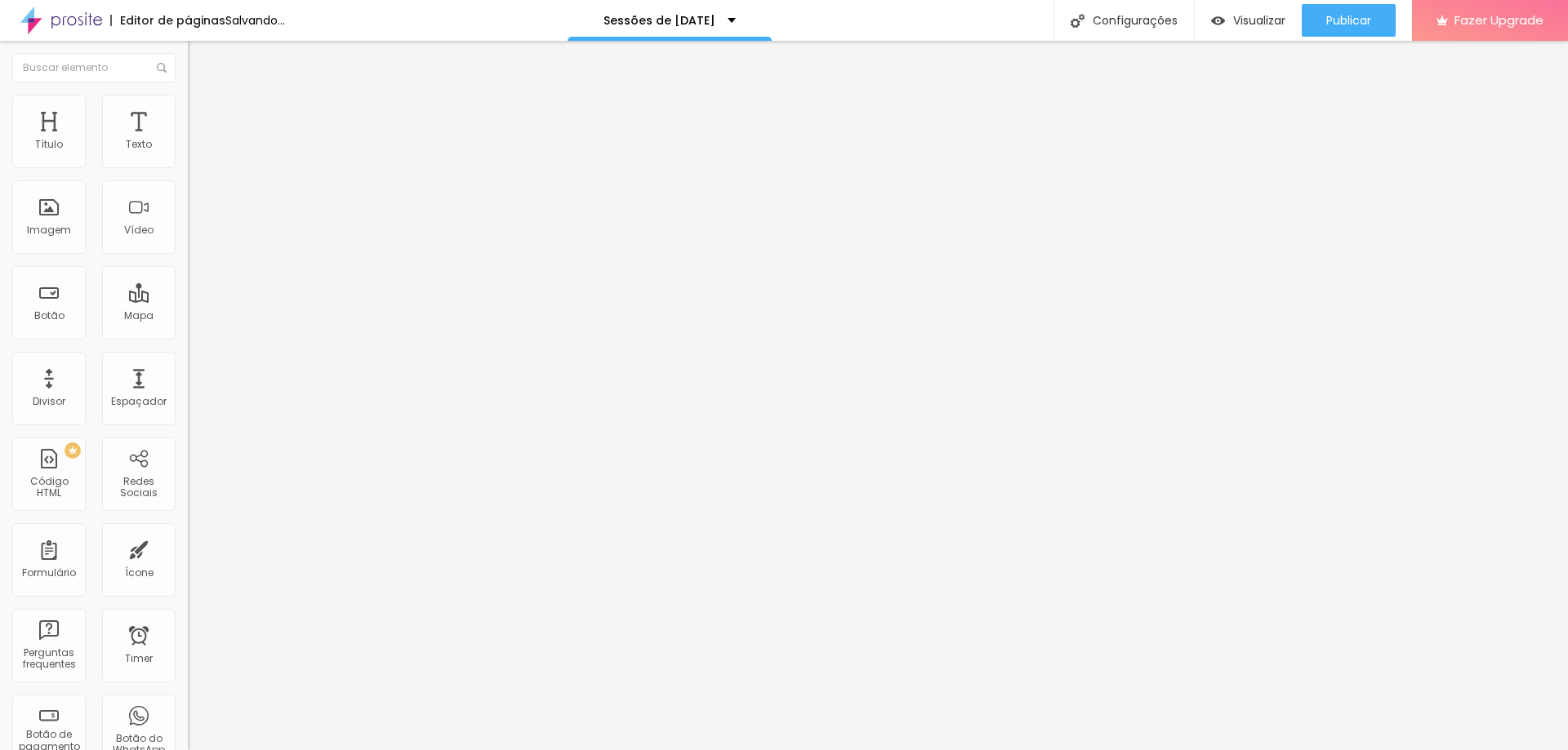
drag, startPoint x: 835, startPoint y: 273, endPoint x: 810, endPoint y: 273, distance: 25.0
type textarea "Sessão de 20 fotos + Fotolivro 21x21cm + vídeo dos bastidores"
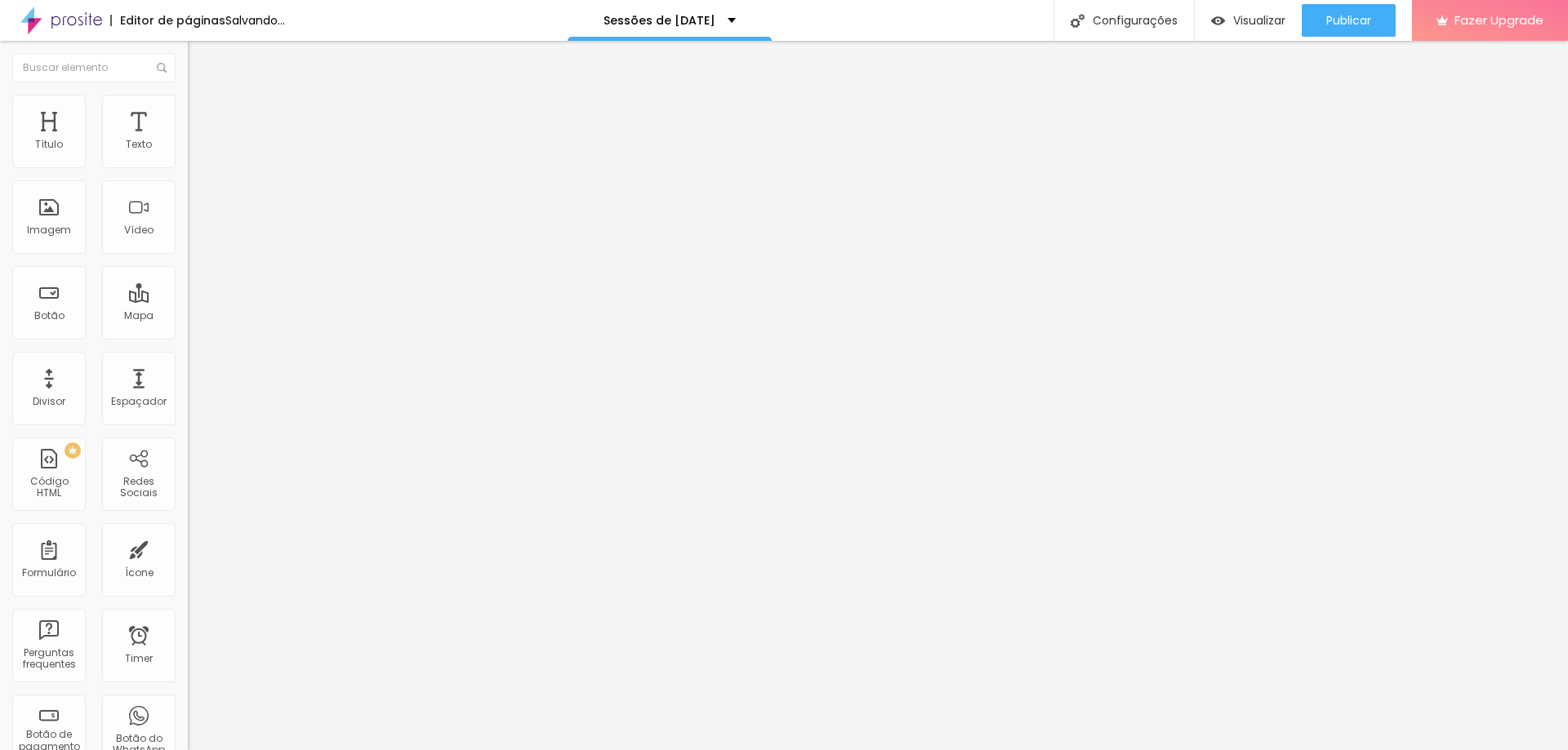
click at [1362, 17] on span "Publicar" at bounding box center [1348, 21] width 45 height 13
click at [1297, 120] on link "Visualizar página" at bounding box center [1304, 125] width 147 height 11
click at [188, 171] on img at bounding box center [192, 166] width 10 height 10
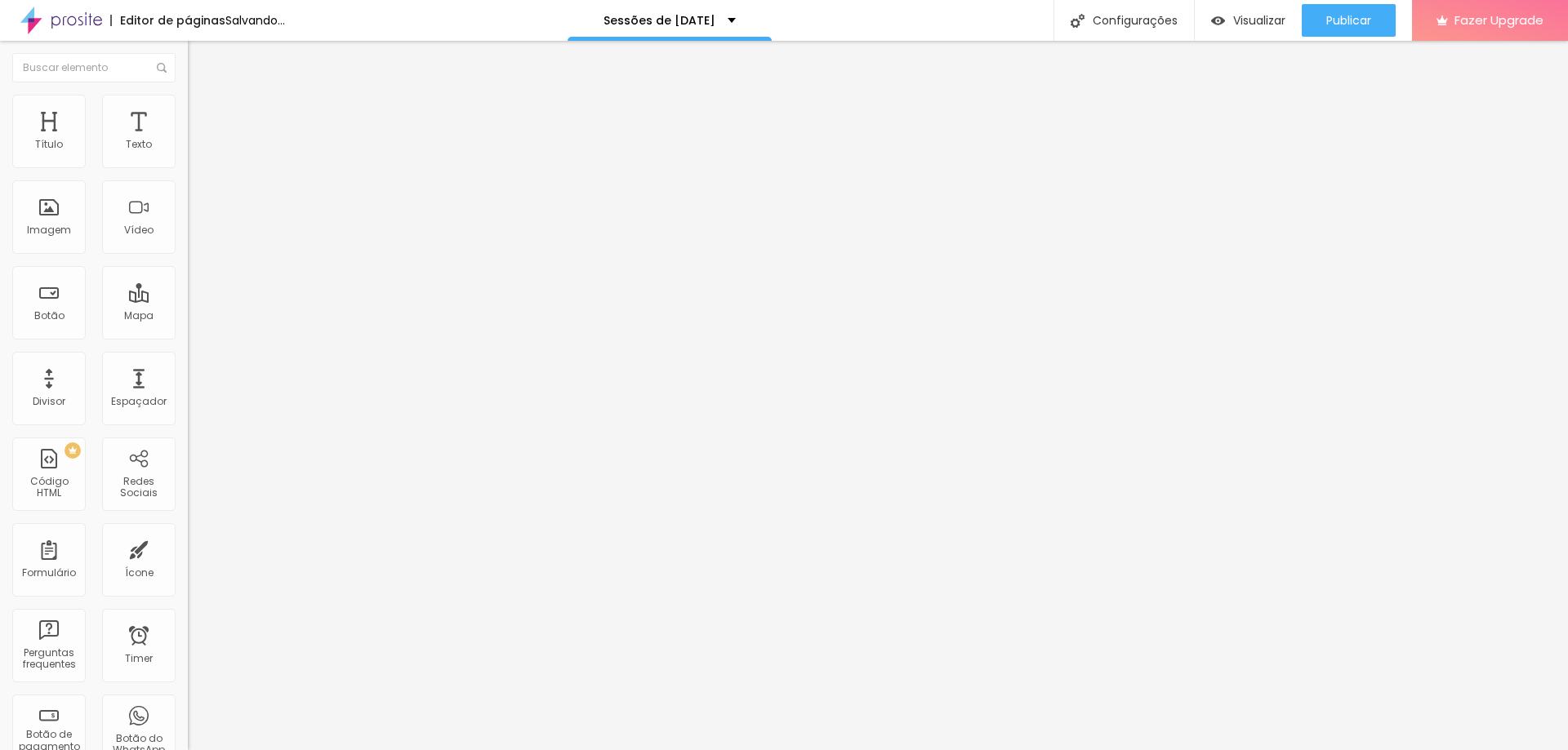
type input "Comprar agora com Fotolivro"
type input "R$ 1.240,00"
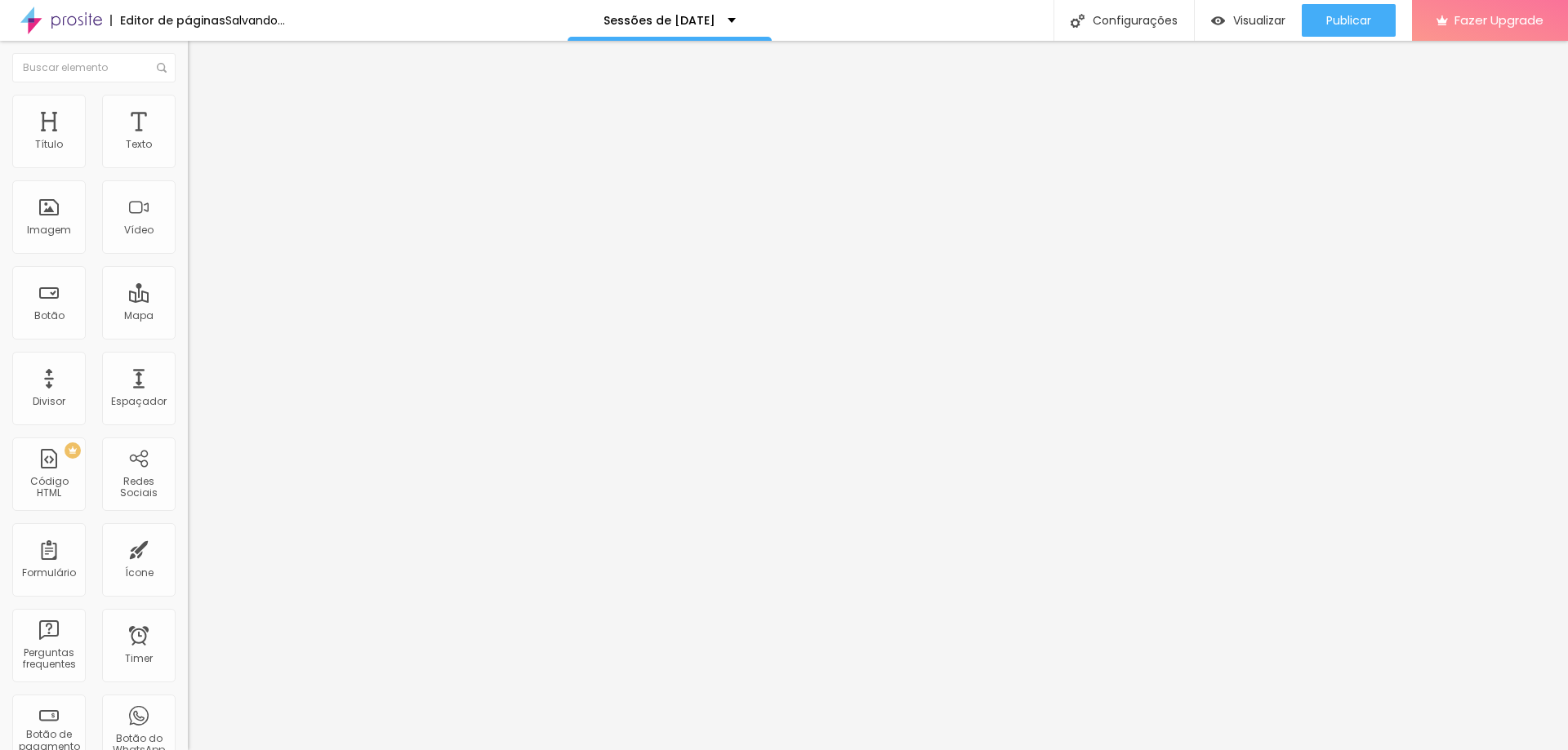
type textarea "Sessão 20 fotos + fotolivro + vídeo"
